Goal: Task Accomplishment & Management: Complete application form

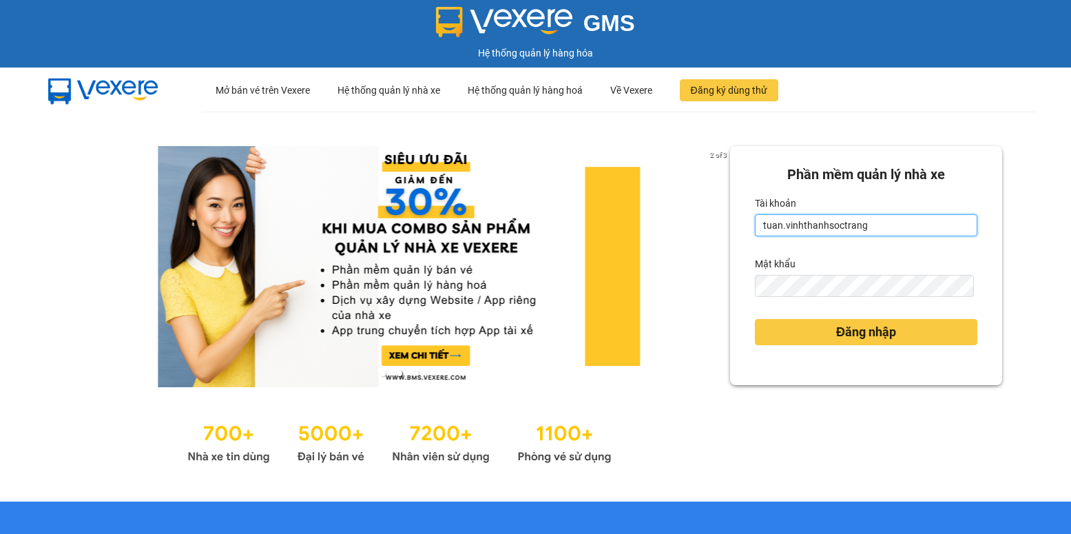
click at [777, 227] on input "tuan.vinhthanhsoctrang" at bounding box center [866, 225] width 223 height 22
drag, startPoint x: 775, startPoint y: 227, endPoint x: 738, endPoint y: 232, distance: 37.5
click at [738, 232] on div "Phần mềm quản lý nhà xe Tài khoản tuan.vinhthanhsoctrang Mật khẩu Đăng nhập" at bounding box center [866, 265] width 272 height 239
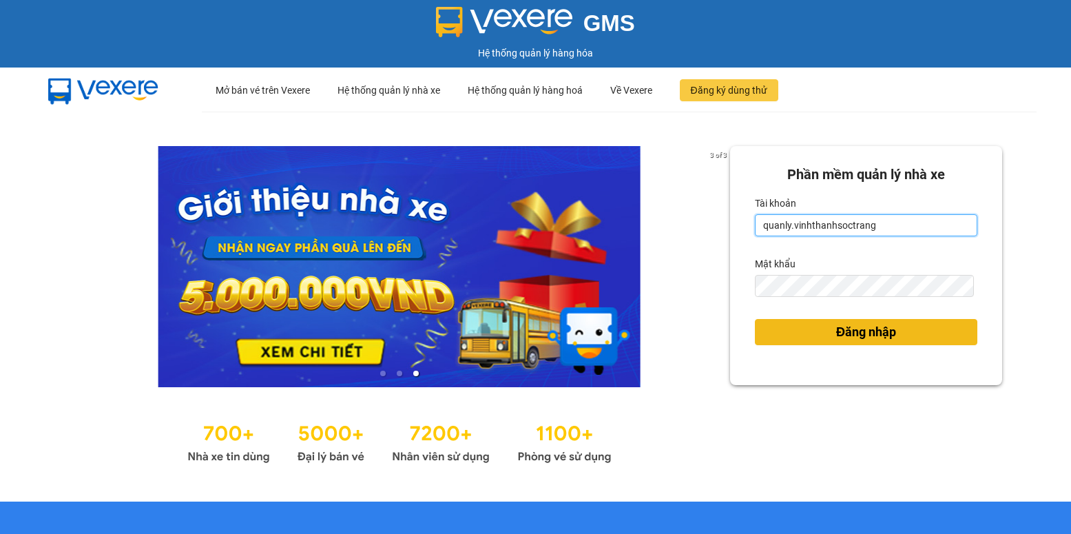
type input "quanly.vinhthanhsoctrang"
click at [755, 294] on form "Phần mềm quản lý nhà xe Tài khoản quanly.vinhthanhsoctrang Mật khẩu Đăng nhập" at bounding box center [866, 265] width 223 height 203
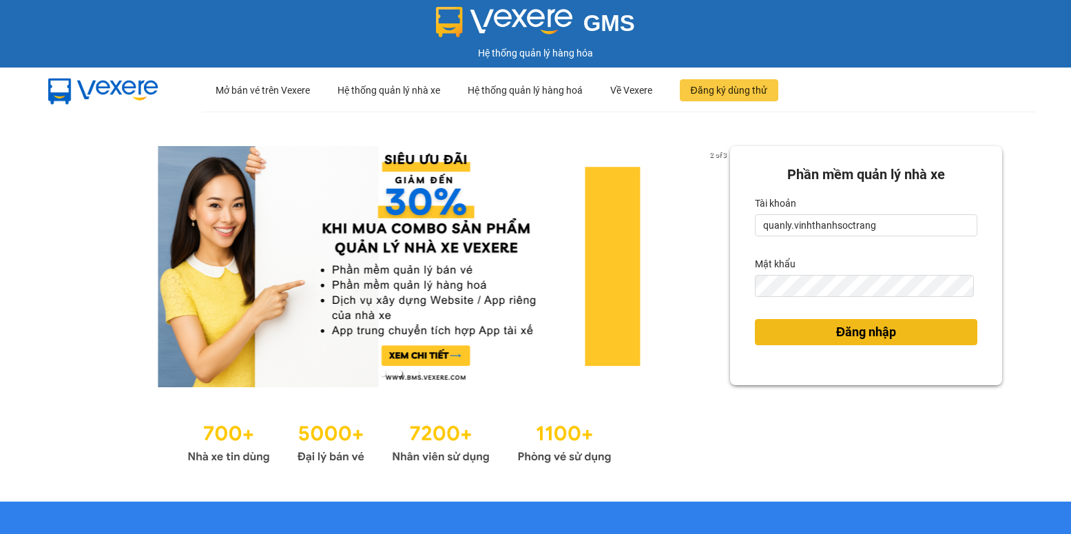
click at [788, 329] on button "Đăng nhập" at bounding box center [866, 332] width 223 height 26
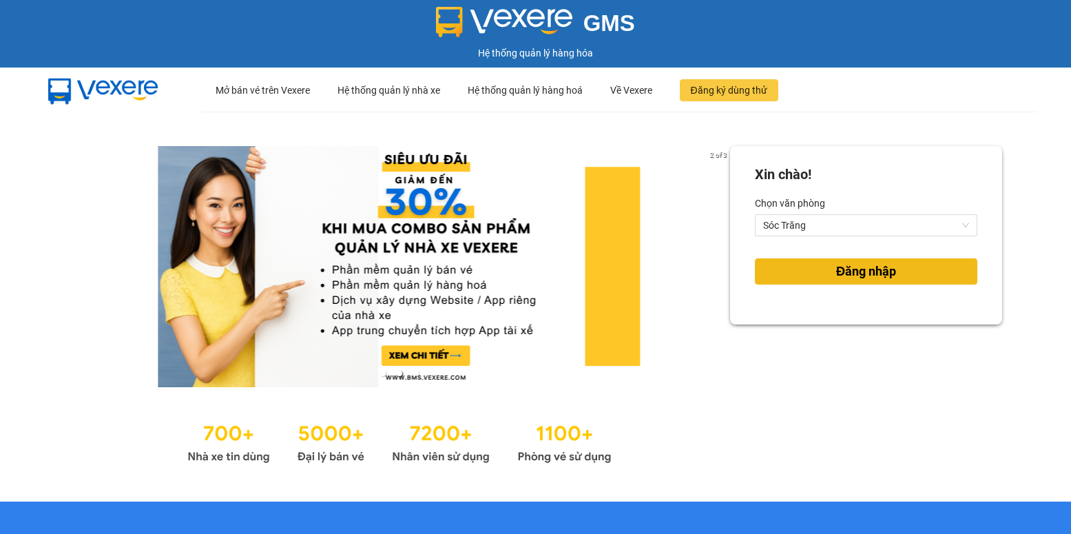
click at [847, 274] on span "Đăng nhập" at bounding box center [866, 271] width 60 height 19
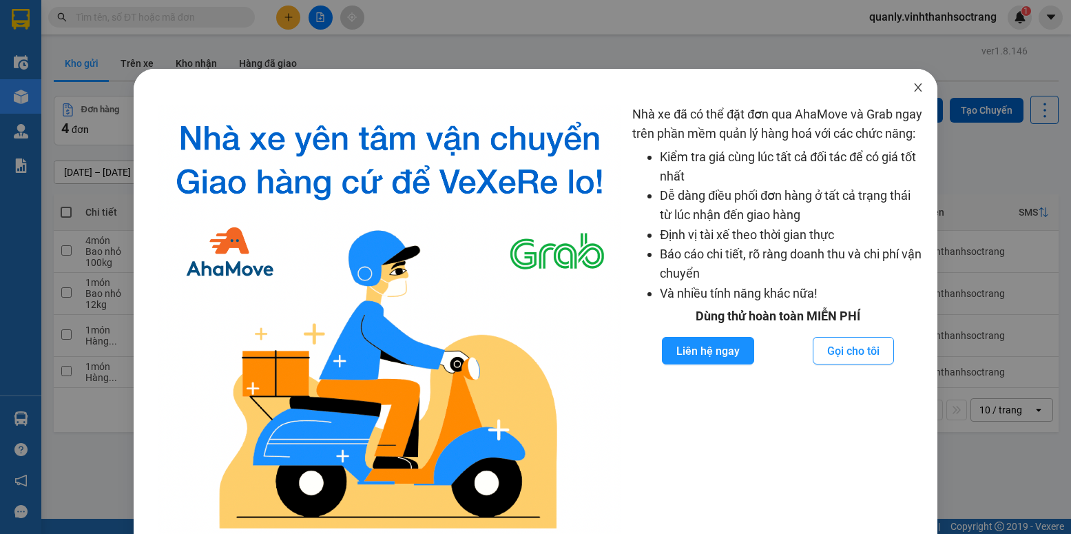
click at [913, 87] on icon "close" at bounding box center [918, 87] width 11 height 11
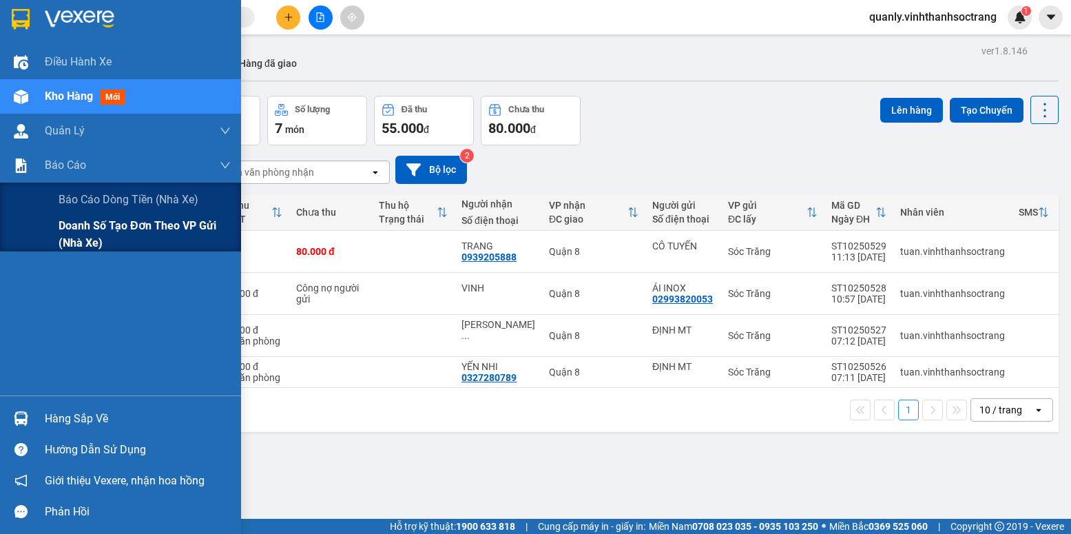
click at [87, 225] on span "Doanh số tạo đơn theo VP gửi (nhà xe)" at bounding box center [145, 234] width 172 height 34
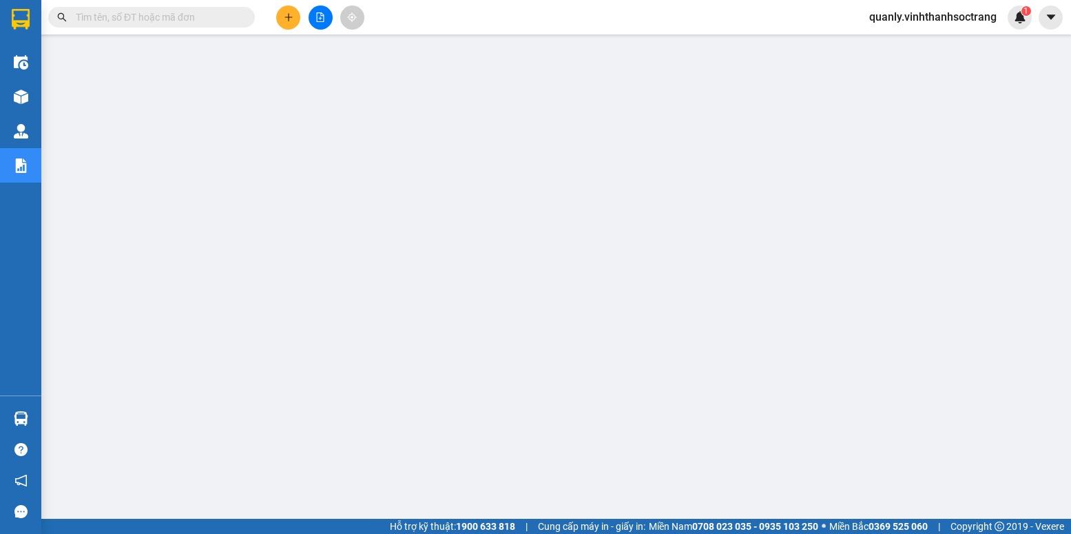
click at [133, 17] on input "text" at bounding box center [157, 17] width 163 height 15
type input "d"
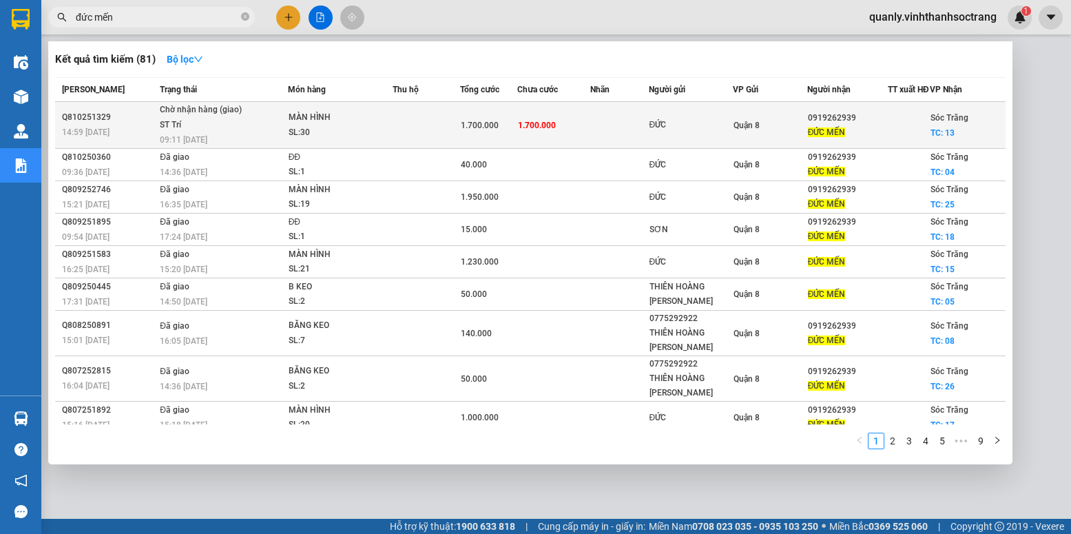
type input "đức mến"
click at [590, 149] on td at bounding box center [619, 125] width 58 height 47
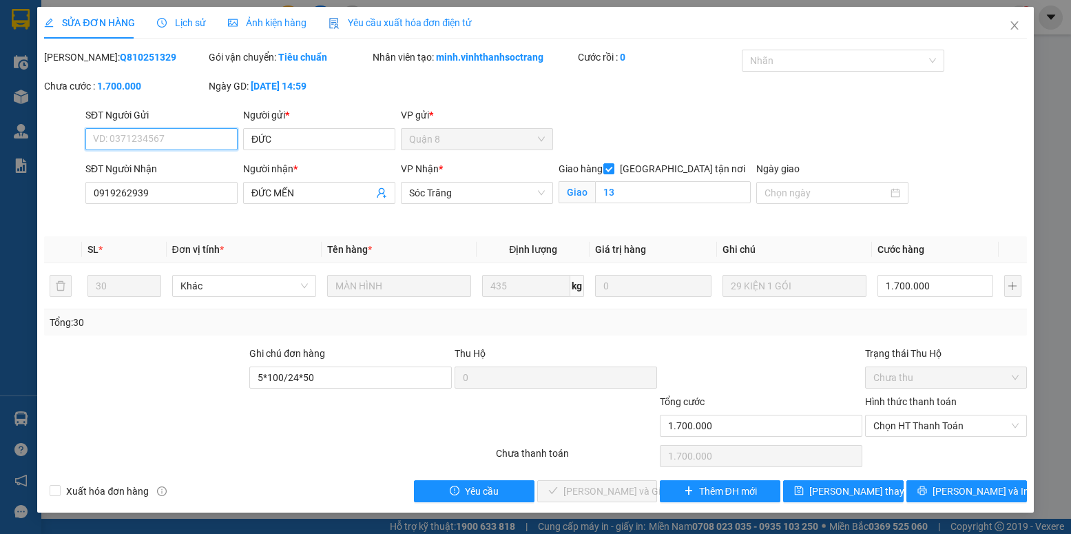
type input "ĐỨC"
type input "0919262939"
type input "ĐỨC MẾN"
checkbox input "true"
type input "13"
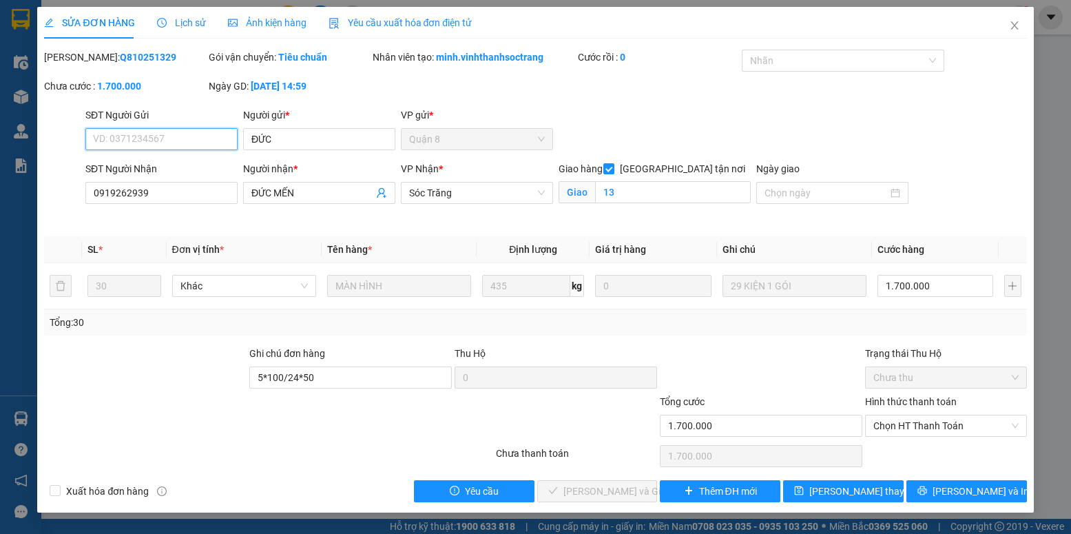
type input "5*100/24*50"
type input "1.700.000"
click at [1020, 19] on span "Close" at bounding box center [1015, 26] width 39 height 39
